Goal: Navigation & Orientation: Find specific page/section

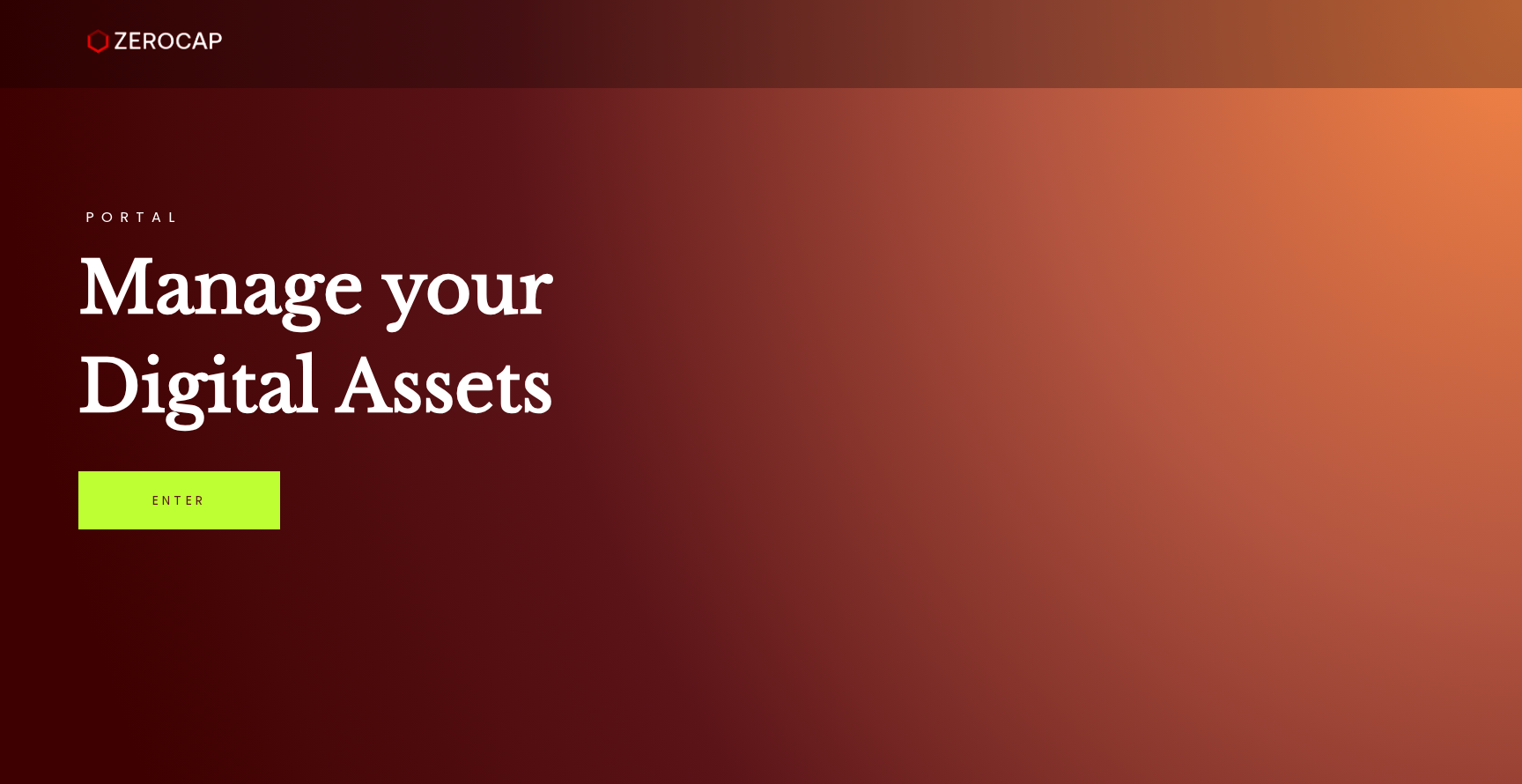
click at [233, 495] on link "Enter" at bounding box center [179, 500] width 202 height 58
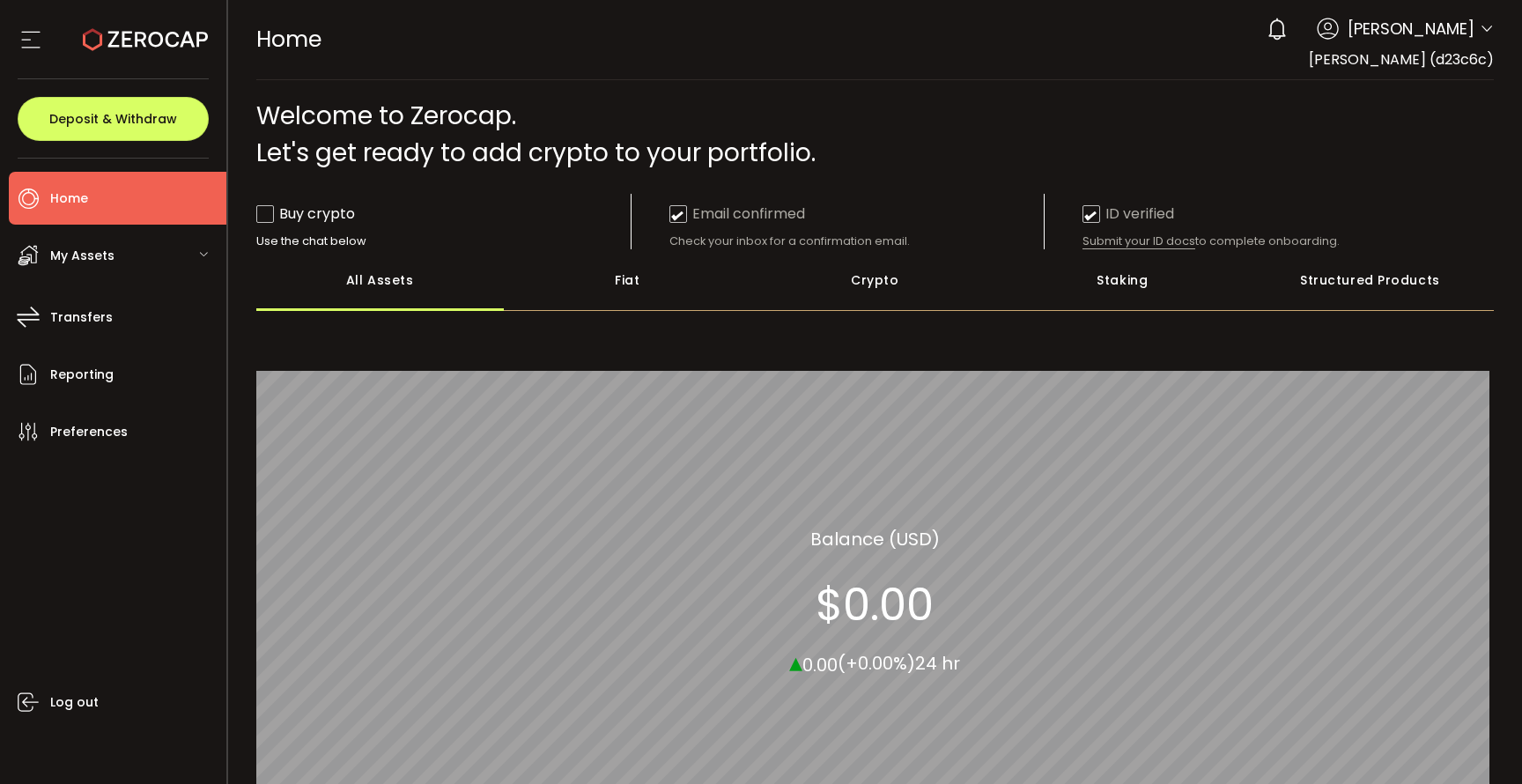
click at [1432, 35] on span "wei xue" at bounding box center [1411, 29] width 127 height 24
click at [1439, 30] on span "wei xue" at bounding box center [1411, 29] width 127 height 24
click at [1473, 31] on div "0 wei xue Account wei xue (d23c6c) Preferences Reporting Help Log out" at bounding box center [1376, 30] width 236 height 39
click at [1481, 30] on icon at bounding box center [1487, 29] width 14 height 14
click at [1375, 53] on span "wei xue (d23c6c)" at bounding box center [1401, 59] width 185 height 20
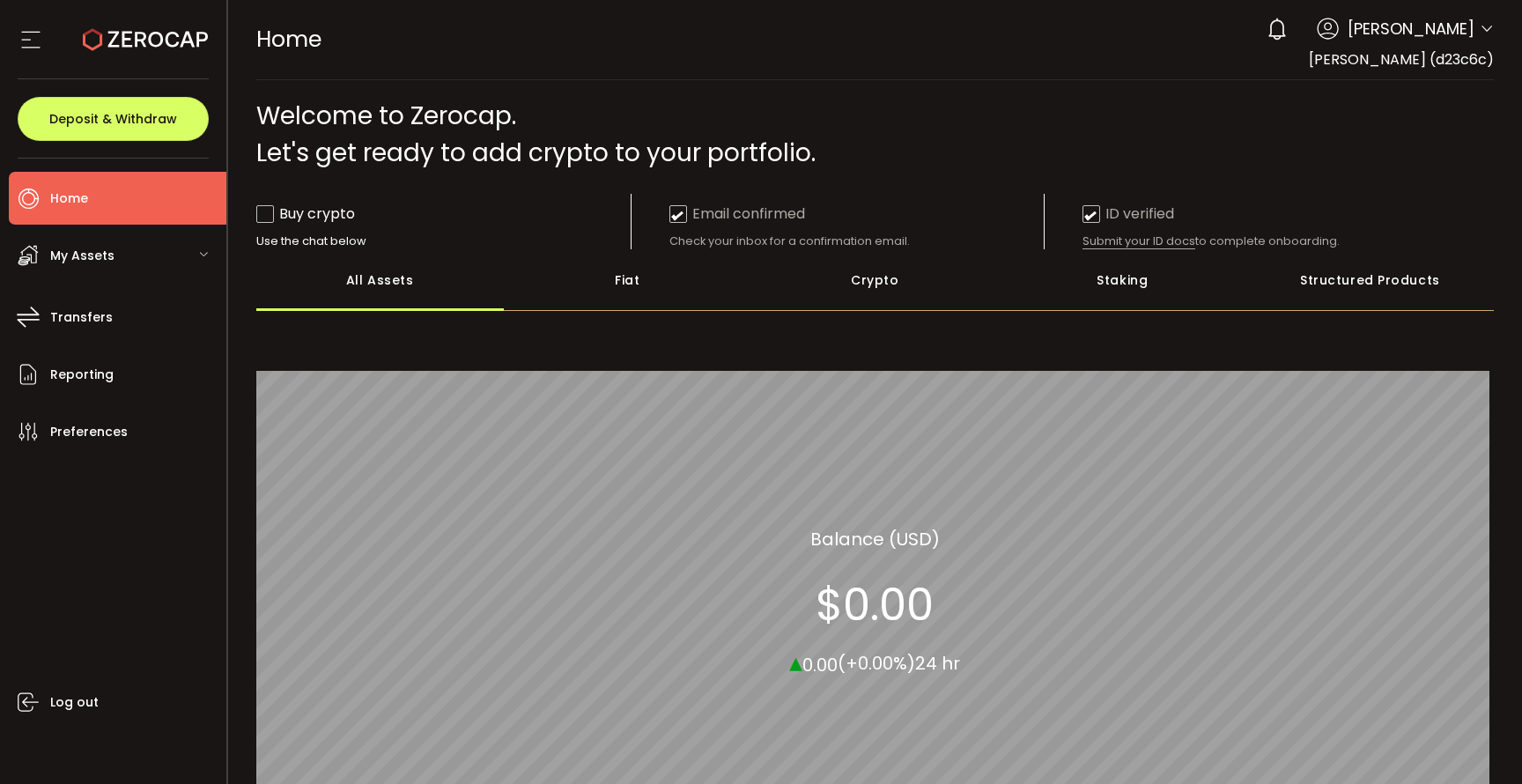
click at [33, 42] on icon at bounding box center [30, 40] width 27 height 27
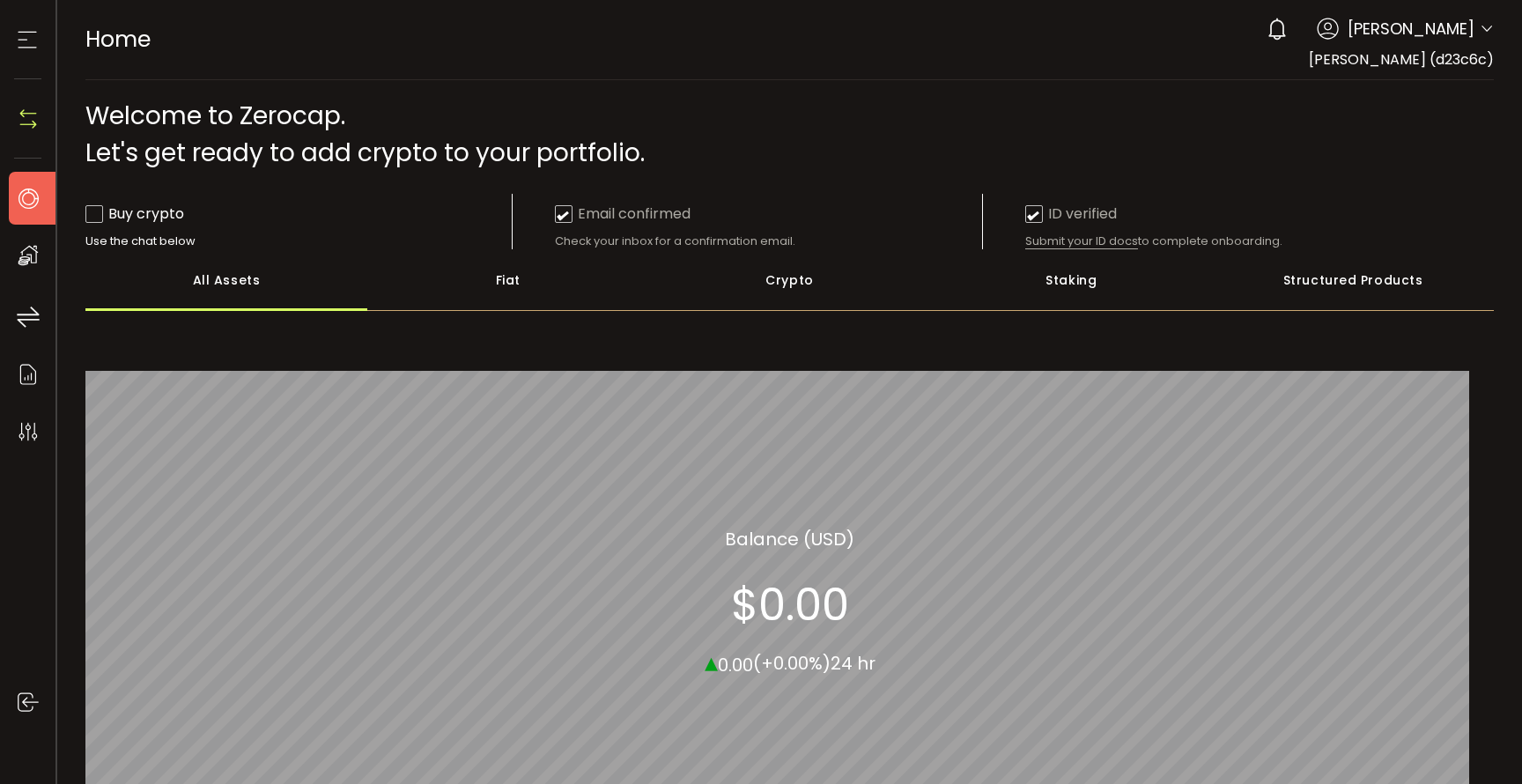
click at [33, 42] on icon at bounding box center [27, 40] width 27 height 27
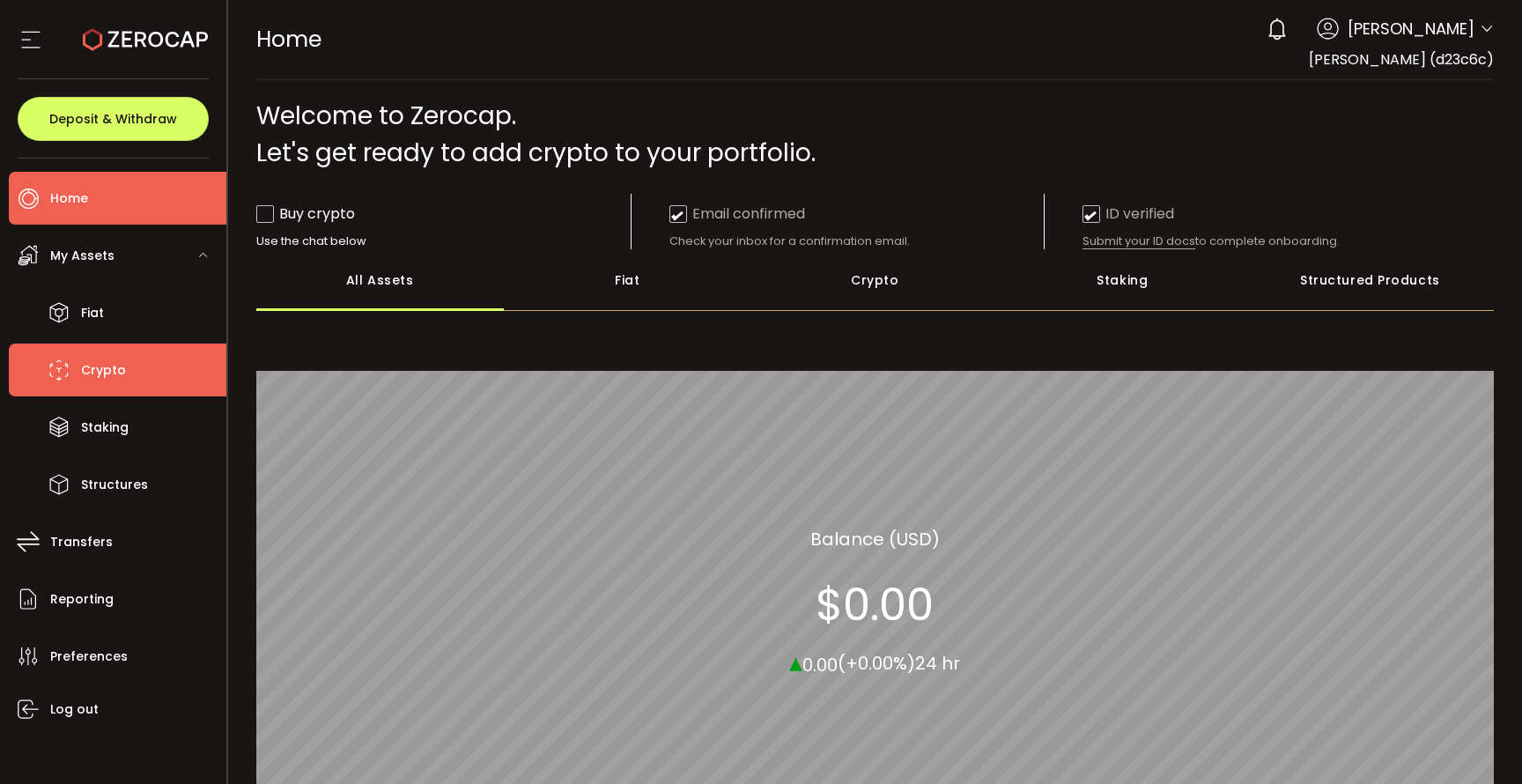
click at [93, 368] on span "Crypto" at bounding box center [103, 371] width 45 height 26
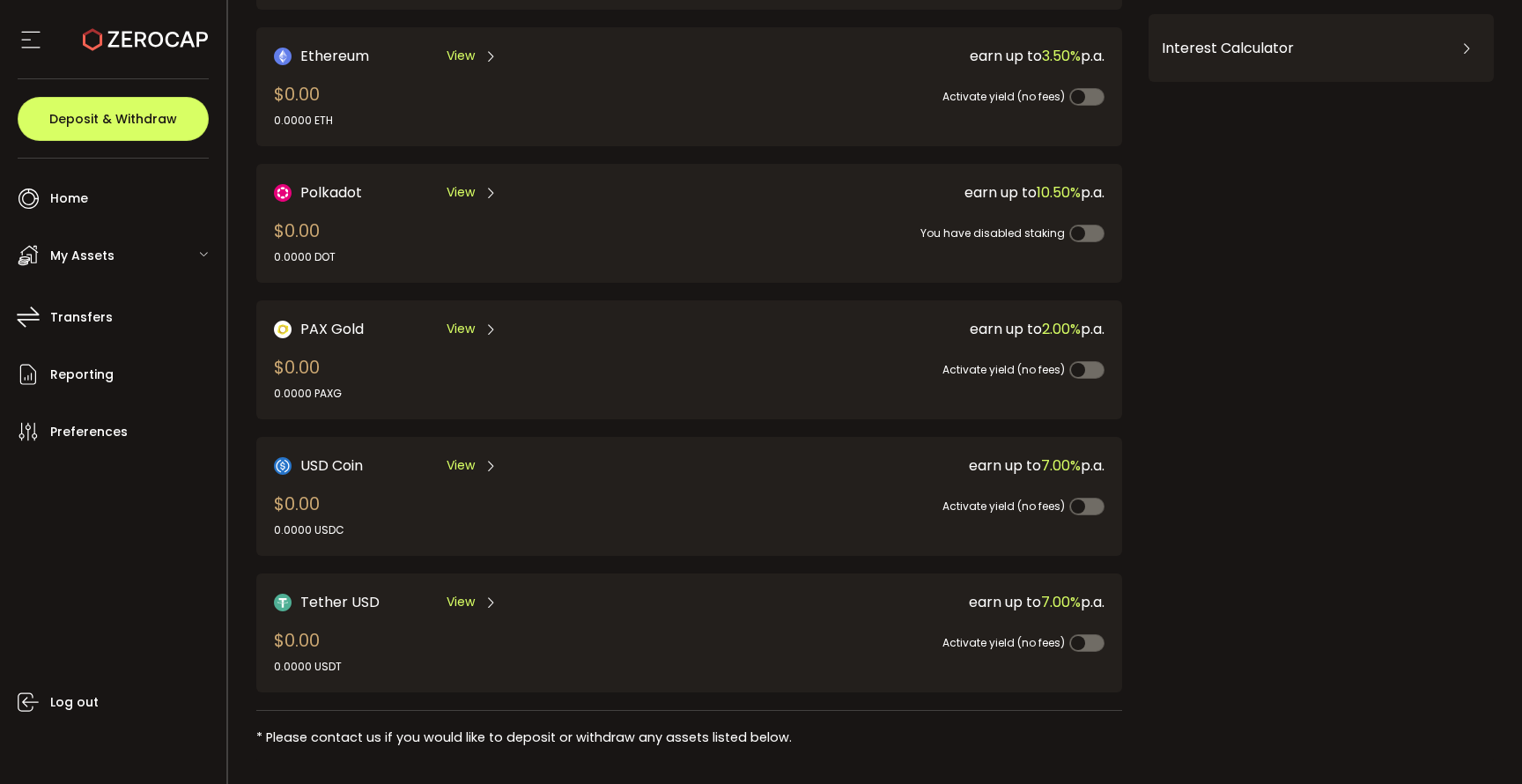
scroll to position [264, 0]
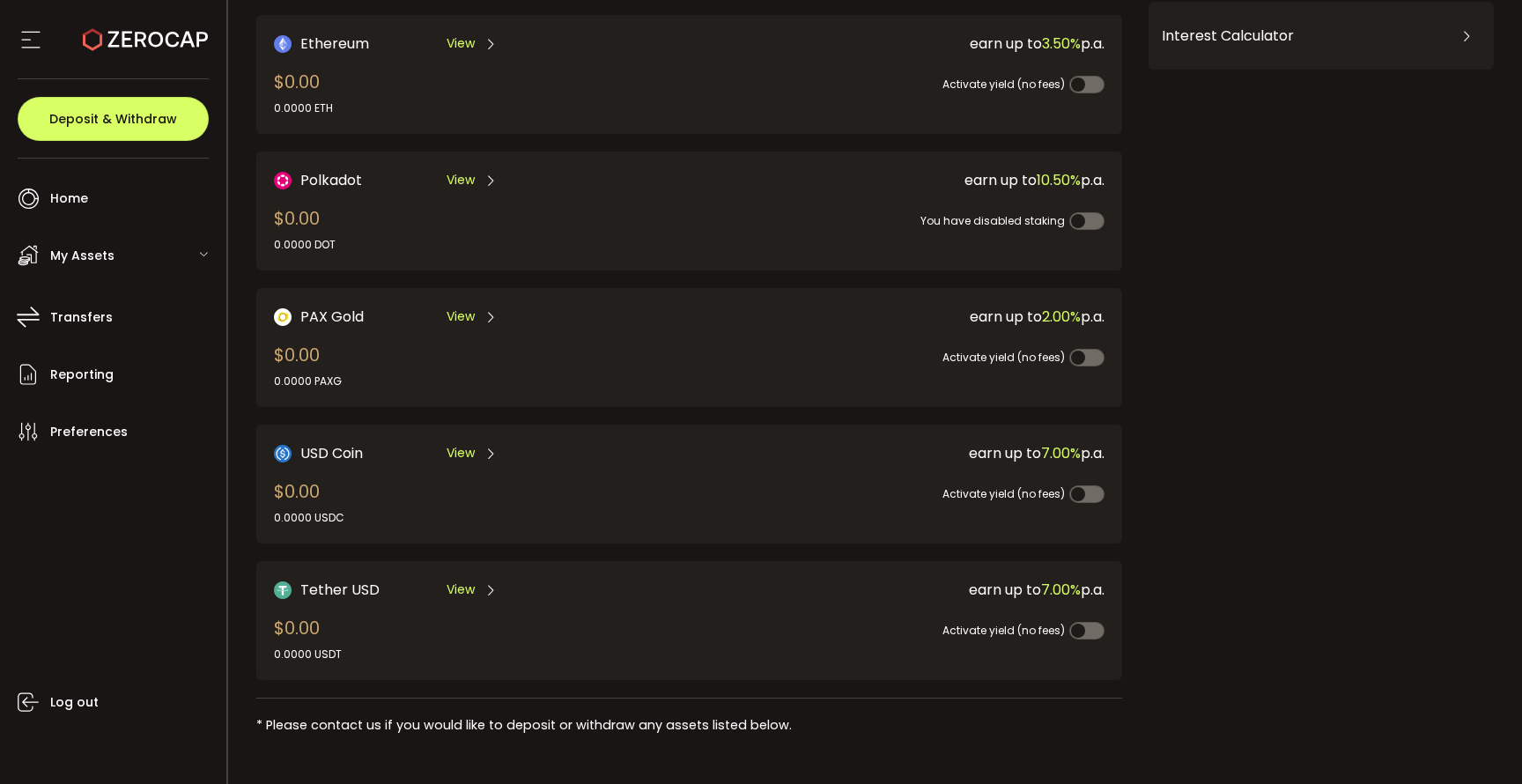
click at [489, 586] on icon at bounding box center [490, 589] width 14 height 14
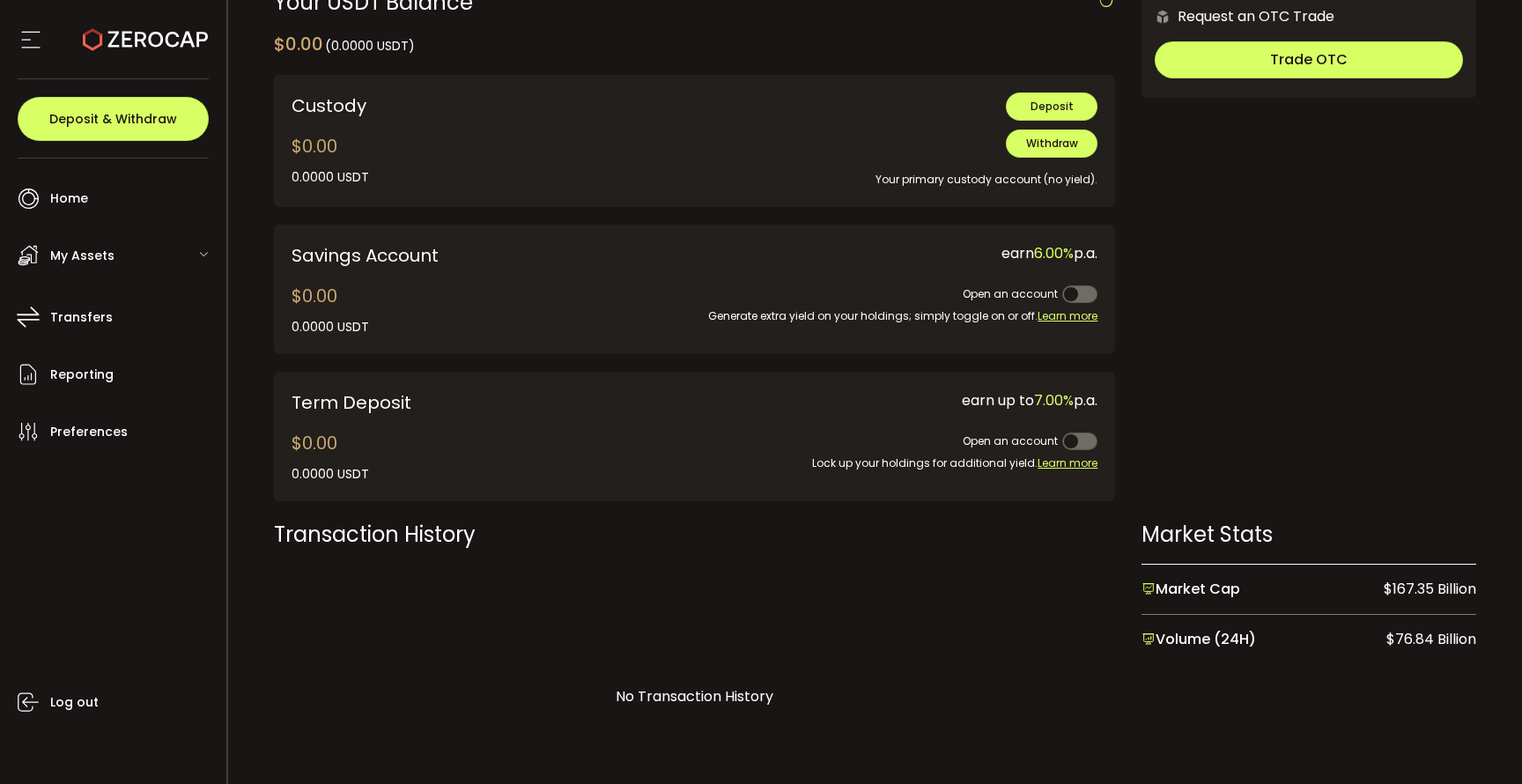
scroll to position [704, 0]
